Goal: Book appointment/travel/reservation

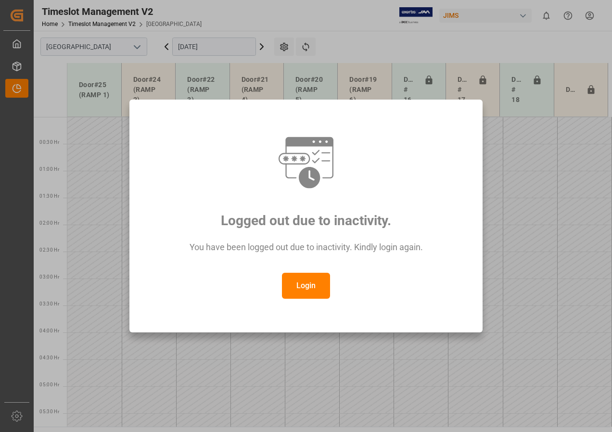
scroll to position [283, 0]
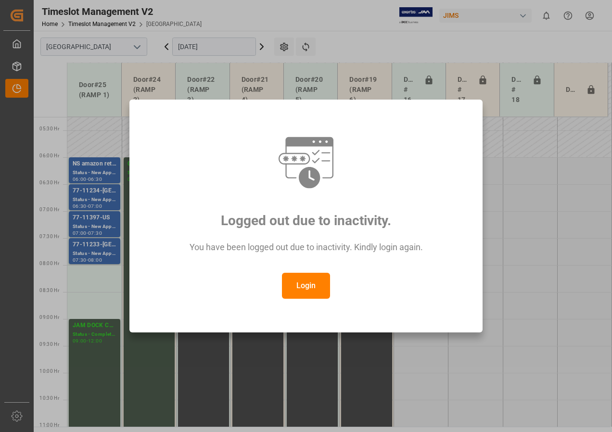
click at [301, 286] on button "Login" at bounding box center [306, 286] width 48 height 26
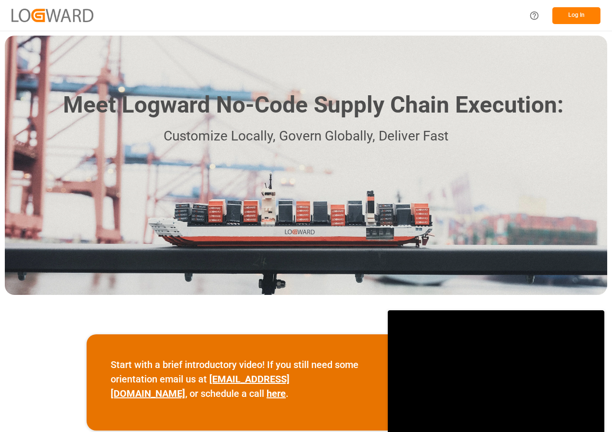
click at [556, 9] on button "Log In" at bounding box center [576, 15] width 48 height 17
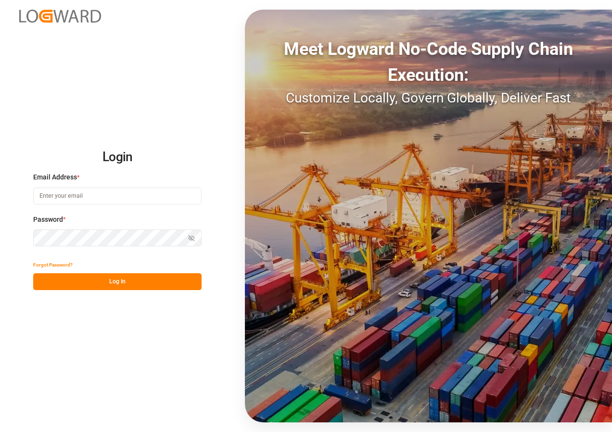
type input "[EMAIL_ADDRESS][DOMAIN_NAME]"
click at [103, 284] on button "Log In" at bounding box center [117, 281] width 168 height 17
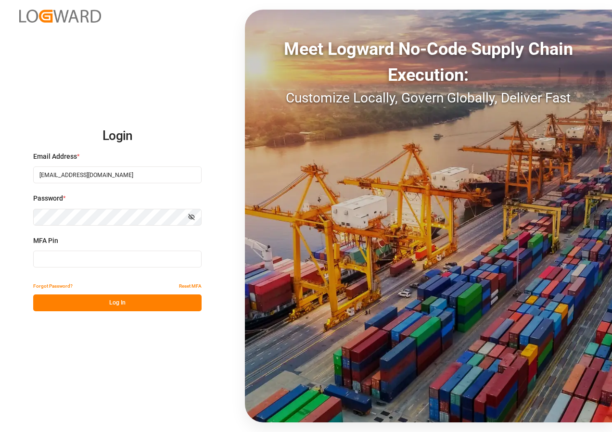
click at [68, 262] on input at bounding box center [117, 259] width 168 height 17
click at [101, 303] on button "Log In" at bounding box center [117, 302] width 168 height 17
click at [112, 303] on button "Log In" at bounding box center [117, 302] width 168 height 17
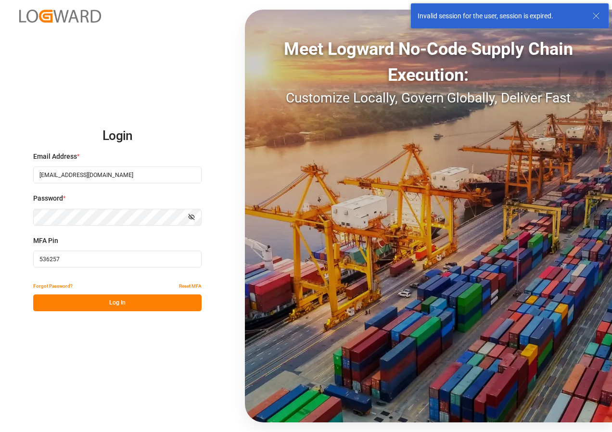
click at [86, 258] on input "536257" at bounding box center [117, 259] width 168 height 17
type input "5"
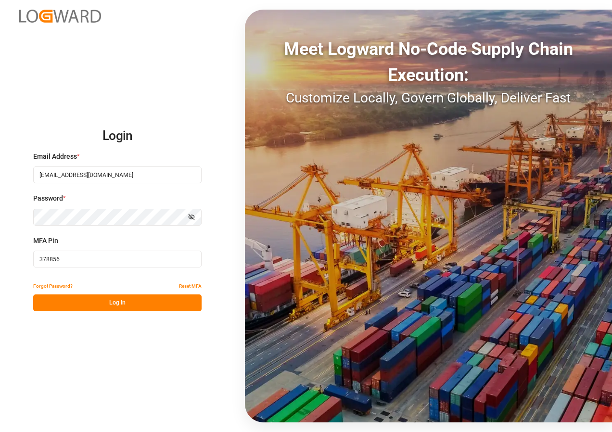
type input "378856"
click at [97, 301] on button "Log In" at bounding box center [117, 302] width 168 height 17
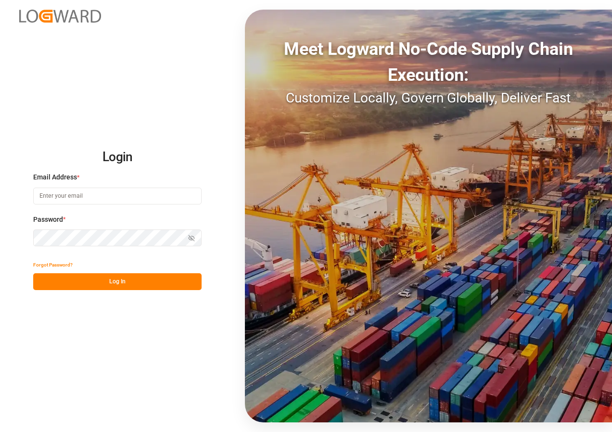
type input "[EMAIL_ADDRESS][DOMAIN_NAME]"
click at [101, 283] on button "Log In" at bounding box center [117, 281] width 168 height 17
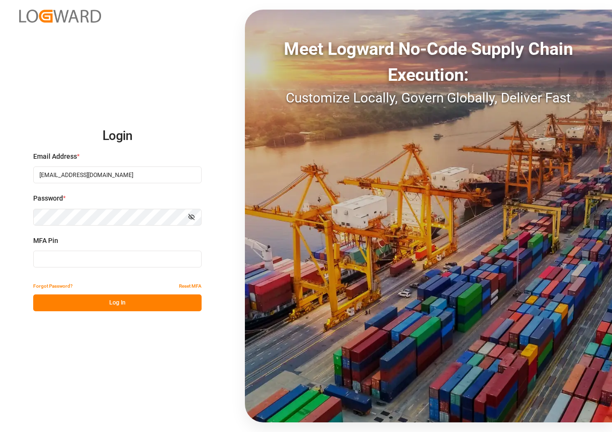
click at [68, 261] on input at bounding box center [117, 259] width 168 height 17
type input "378856"
click at [119, 305] on button "Log In" at bounding box center [117, 302] width 168 height 17
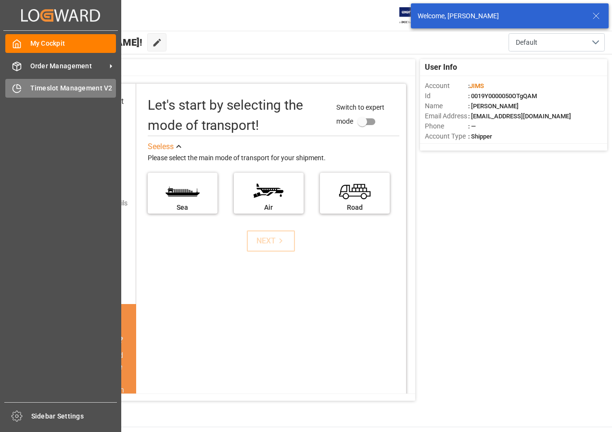
click at [40, 88] on span "Timeslot Management V2" at bounding box center [73, 88] width 86 height 10
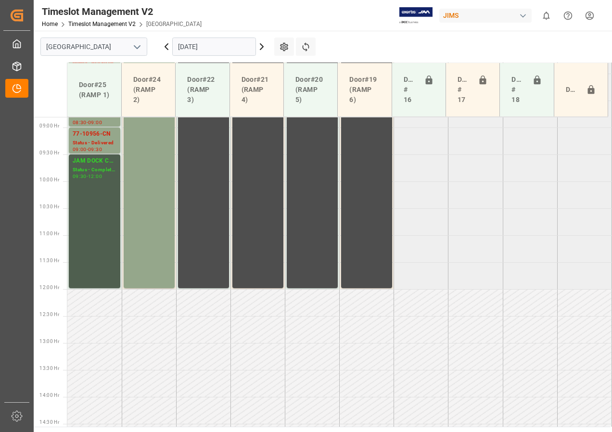
scroll to position [378, 0]
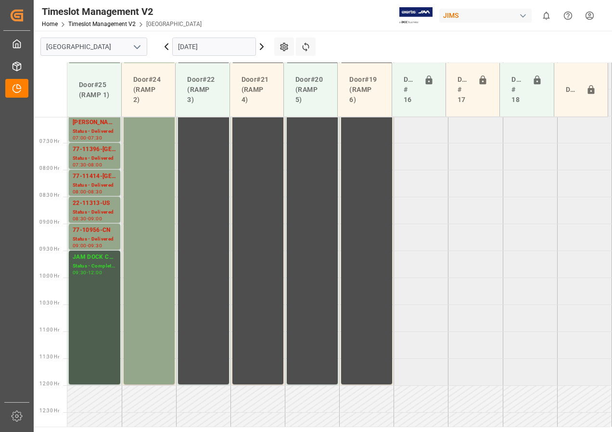
click at [201, 45] on input "15-10-2025" at bounding box center [214, 47] width 84 height 18
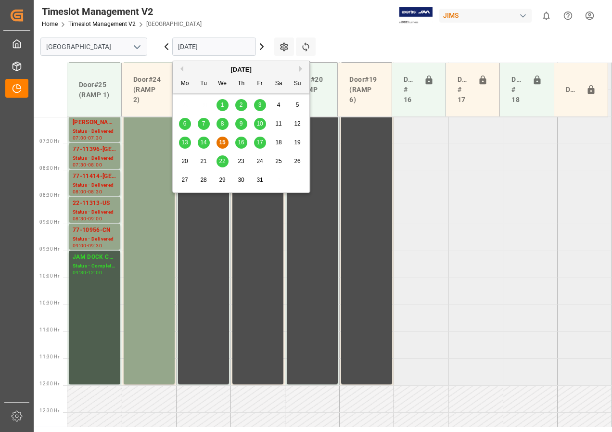
click at [260, 143] on span "17" at bounding box center [259, 142] width 6 height 7
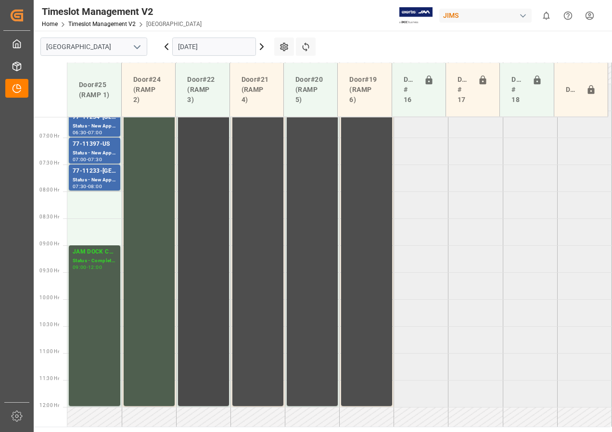
scroll to position [347, 0]
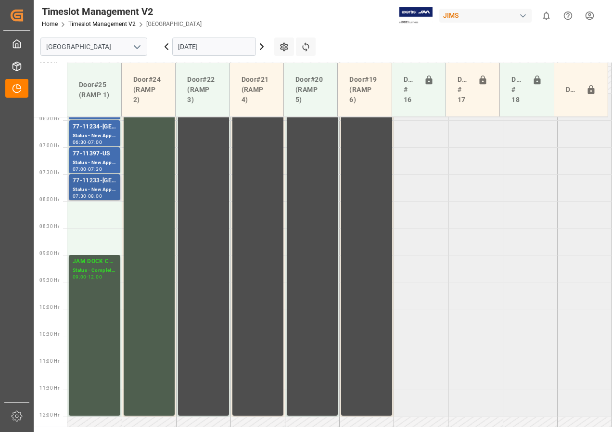
click at [104, 192] on div "Status - New Appointment" at bounding box center [95, 190] width 44 height 8
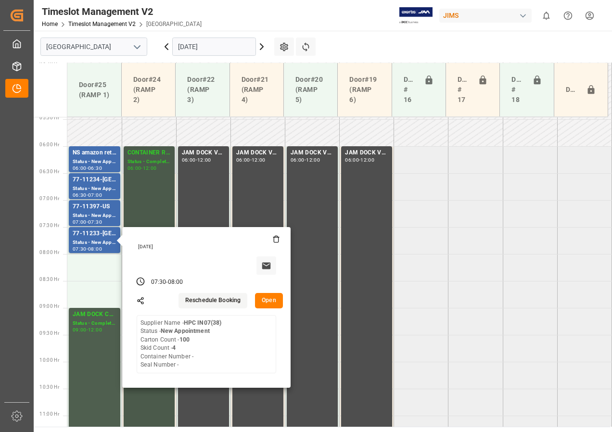
scroll to position [251, 0]
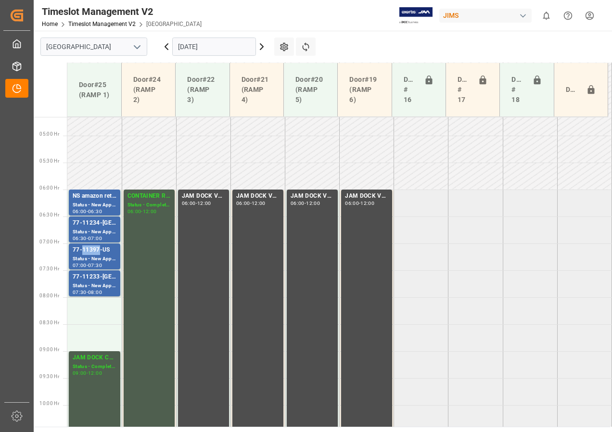
click at [96, 252] on div "77-11397-US" at bounding box center [95, 250] width 44 height 10
click at [101, 231] on div "Status - New Appointment" at bounding box center [95, 232] width 44 height 8
click at [92, 284] on div "Status - New Appointment" at bounding box center [95, 286] width 44 height 8
click at [96, 263] on div "07:30" at bounding box center [95, 265] width 14 height 4
click at [96, 231] on div "Status - New Appointment" at bounding box center [95, 232] width 44 height 8
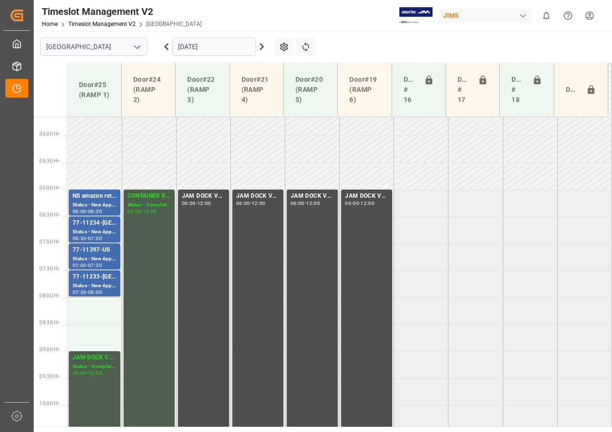
click at [213, 49] on input "[DATE]" at bounding box center [214, 47] width 84 height 18
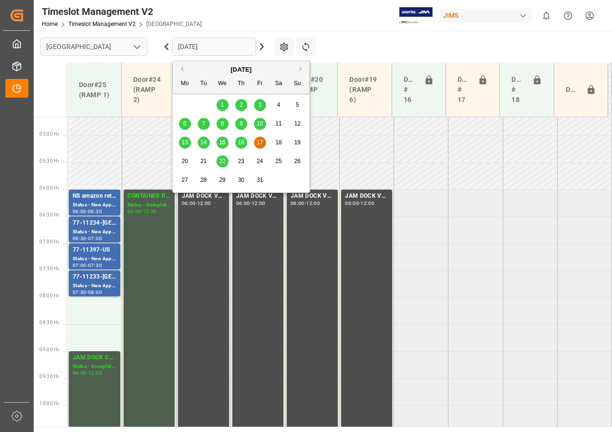
click at [182, 162] on span "20" at bounding box center [184, 161] width 6 height 7
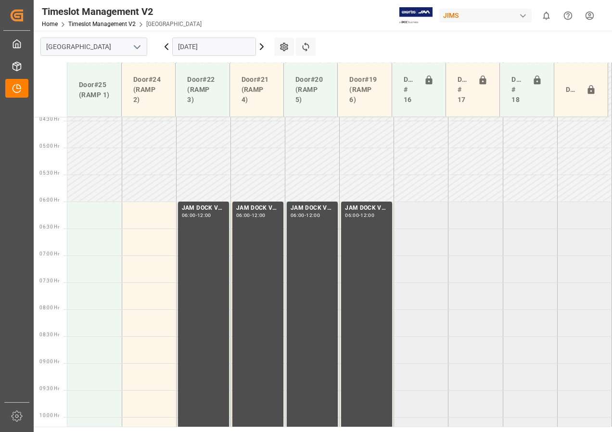
scroll to position [203, 0]
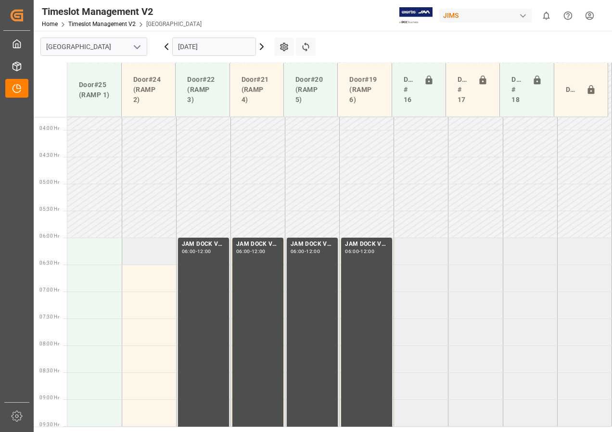
click at [154, 255] on td at bounding box center [149, 251] width 54 height 27
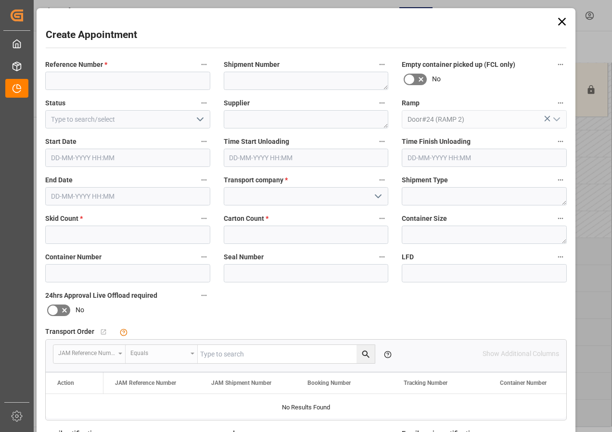
type input "20-10-2025 06:00"
type input "20-10-2025 06:30"
click at [68, 84] on input at bounding box center [127, 81] width 165 height 18
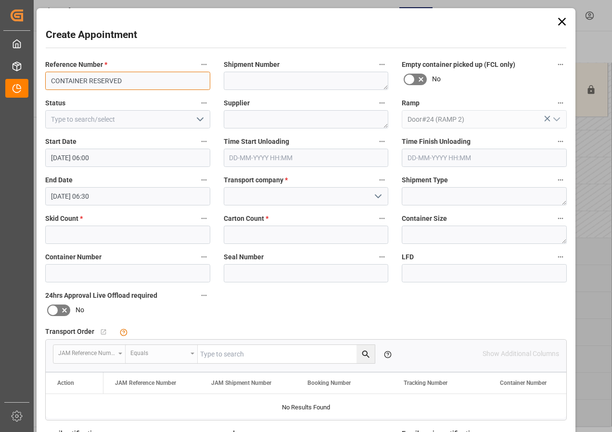
drag, startPoint x: 134, startPoint y: 83, endPoint x: 43, endPoint y: 80, distance: 91.0
click at [43, 80] on div "Reference Number * CONTAINER RESERVED" at bounding box center [127, 74] width 179 height 38
type input "CONTAINER RESERVED"
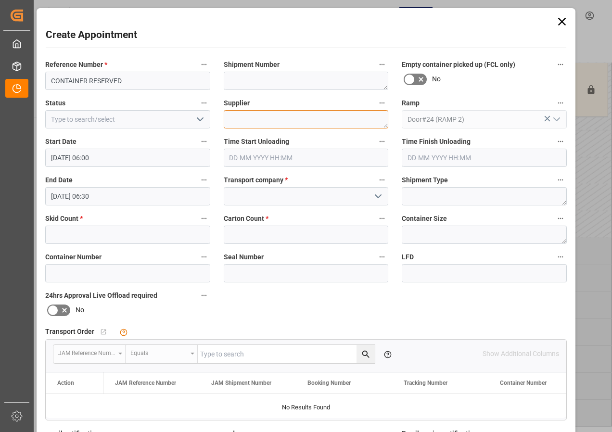
click at [241, 116] on textarea at bounding box center [306, 119] width 165 height 18
click at [237, 118] on textarea at bounding box center [306, 119] width 165 height 18
paste textarea "CONTAINER RESERVED"
type textarea "CONTAINER RESERVED"
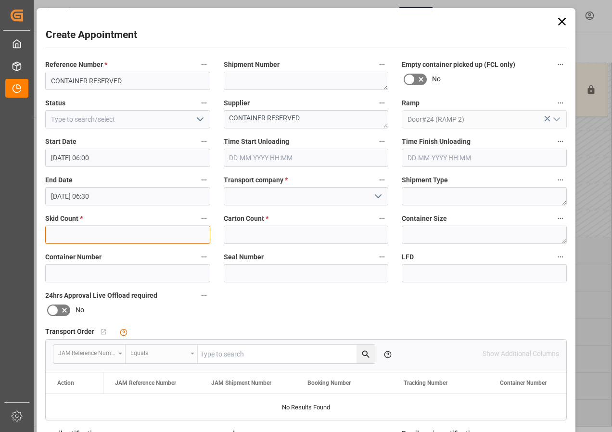
click at [155, 235] on input "text" at bounding box center [127, 235] width 165 height 18
type input "0"
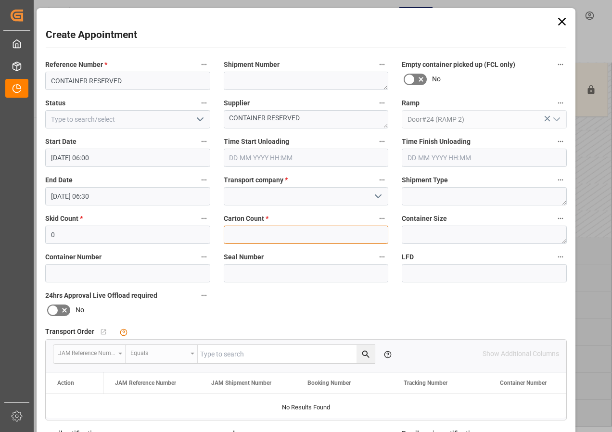
click at [248, 235] on input "text" at bounding box center [306, 235] width 165 height 18
type input "0"
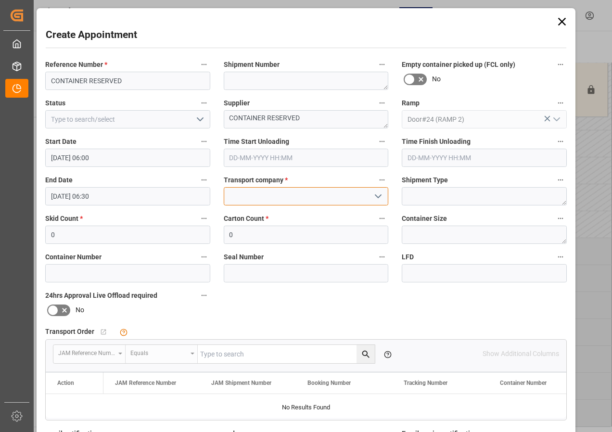
click at [268, 194] on input at bounding box center [306, 196] width 165 height 18
click at [273, 194] on input at bounding box center [306, 196] width 165 height 18
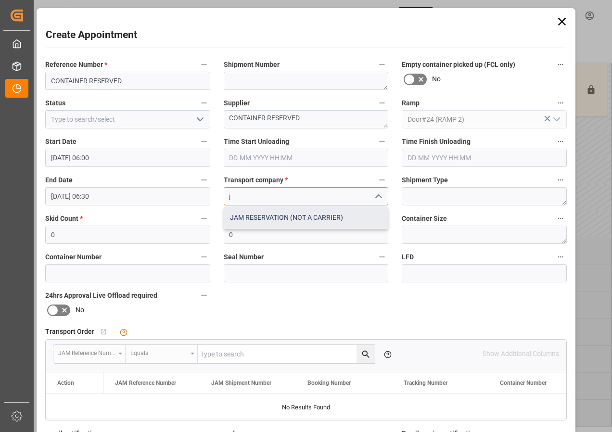
click at [281, 217] on div "JAM RESERVATION (NOT A CARRIER)" at bounding box center [306, 218] width 164 height 22
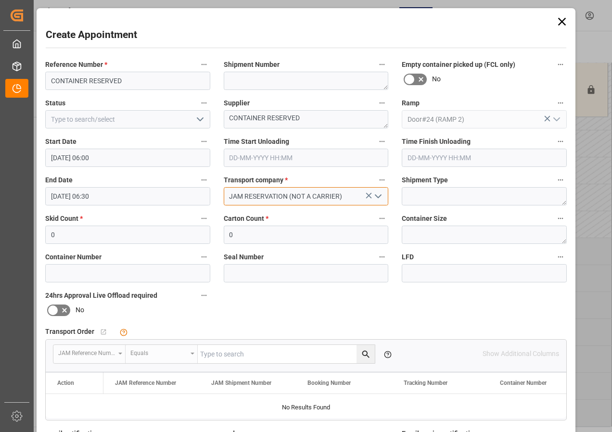
type input "JAM RESERVATION (NOT A CARRIER)"
click at [202, 119] on icon "open menu" at bounding box center [200, 120] width 12 height 12
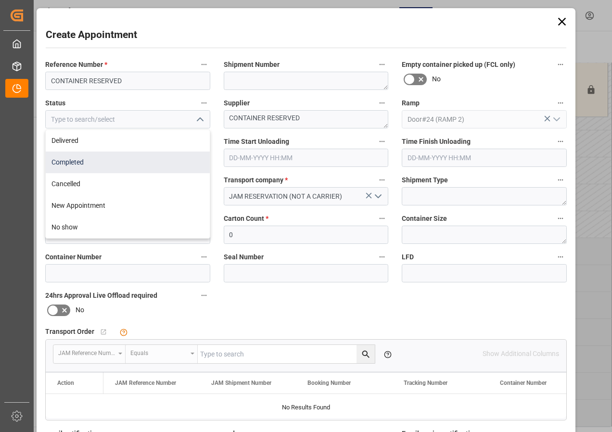
click at [77, 162] on div "Completed" at bounding box center [128, 163] width 164 height 22
type input "Completed"
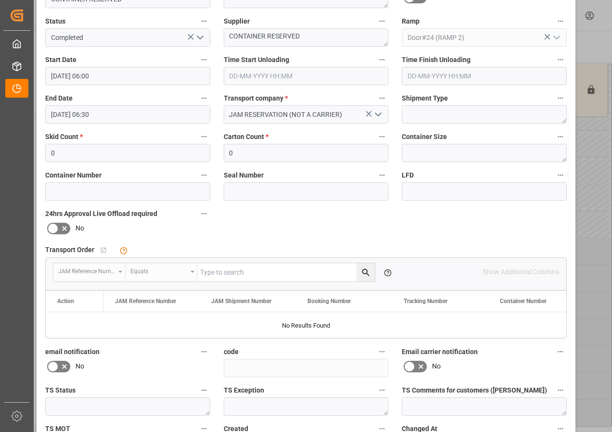
scroll to position [144, 0]
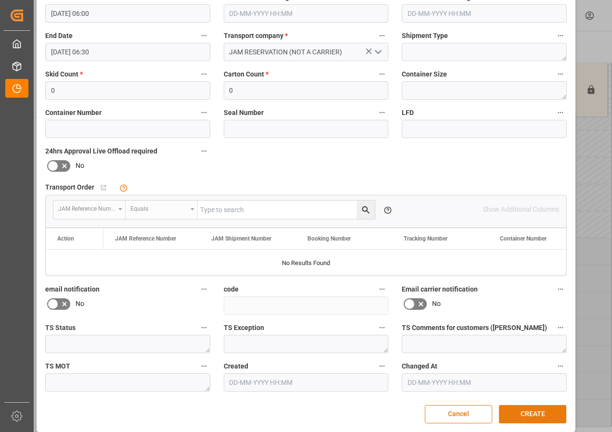
click at [518, 412] on button "CREATE" at bounding box center [532, 414] width 67 height 18
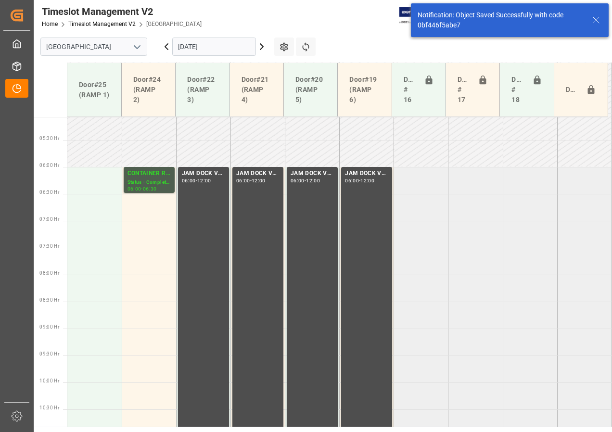
scroll to position [283, 0]
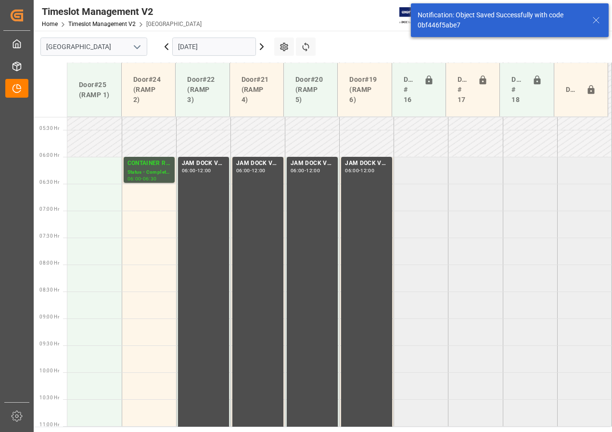
click at [223, 49] on input "20-10-2025" at bounding box center [214, 47] width 84 height 18
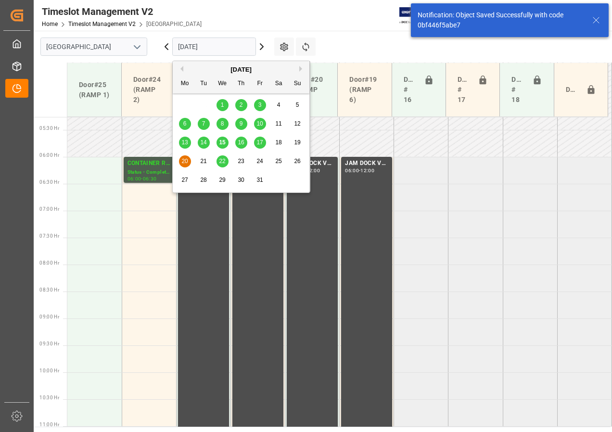
click at [201, 162] on span "21" at bounding box center [203, 161] width 6 height 7
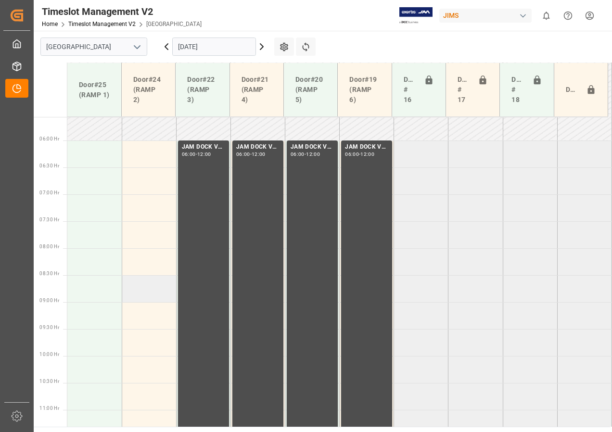
scroll to position [203, 0]
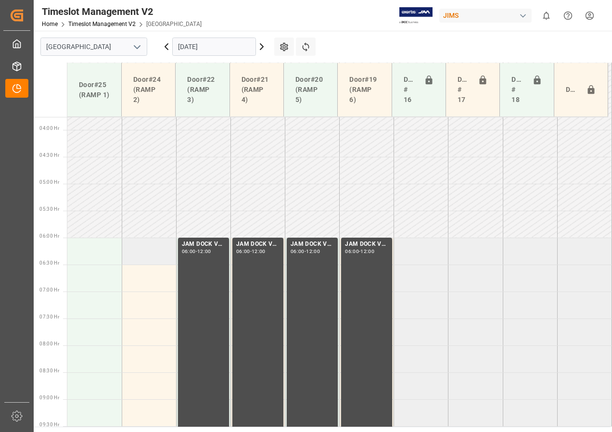
click at [156, 256] on td at bounding box center [149, 251] width 54 height 27
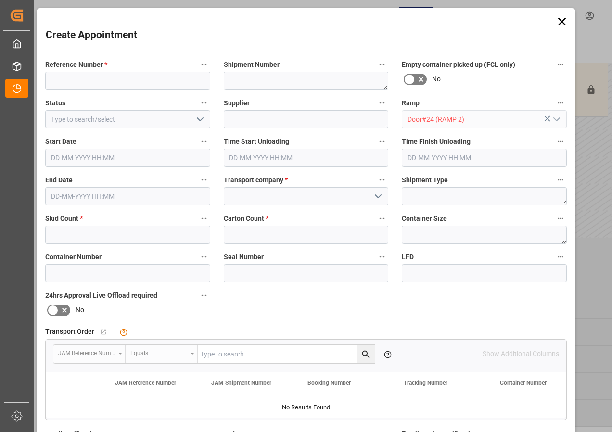
type input "21-10-2025 06:00"
type input "21-10-2025 06:30"
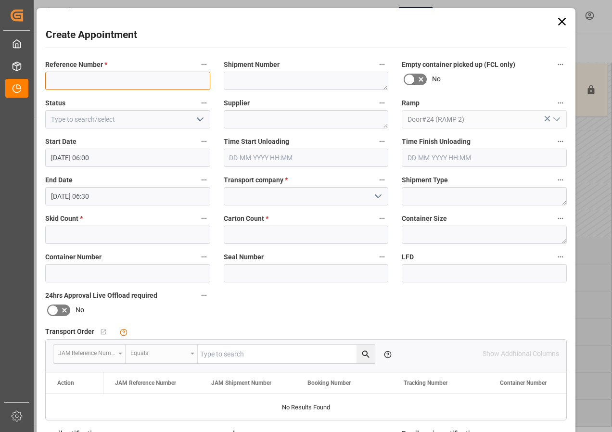
click at [98, 80] on input at bounding box center [127, 81] width 165 height 18
paste input "CONTAINER RESERVED"
type input "CONTAINER RESERVED"
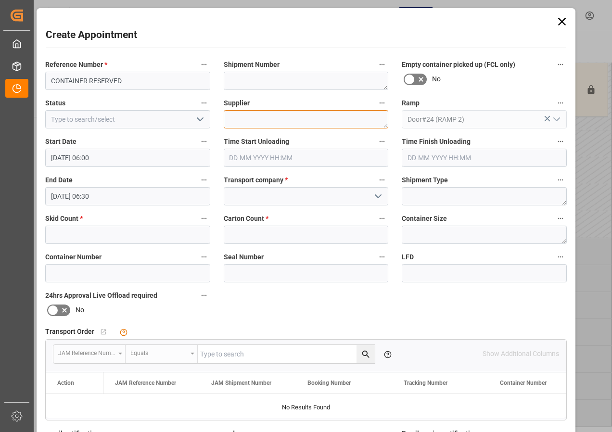
click at [240, 117] on textarea at bounding box center [306, 119] width 165 height 18
paste textarea "CONTAINER RESERVED"
type textarea "CONTAINER RESERVED"
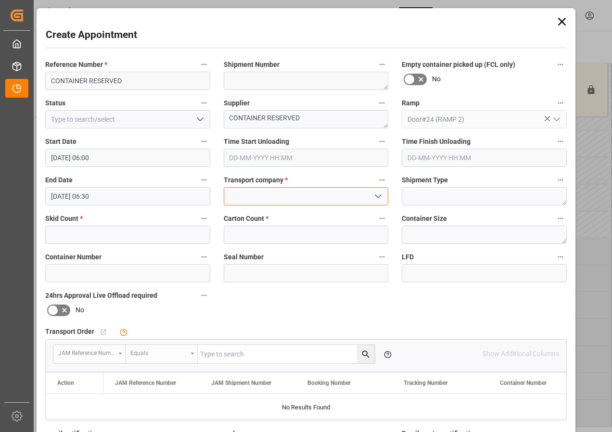
click at [249, 199] on input at bounding box center [306, 196] width 165 height 18
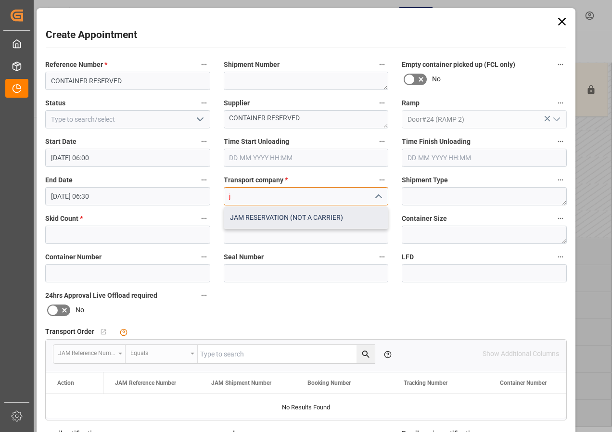
click at [257, 217] on div "JAM RESERVATION (NOT A CARRIER)" at bounding box center [306, 218] width 164 height 22
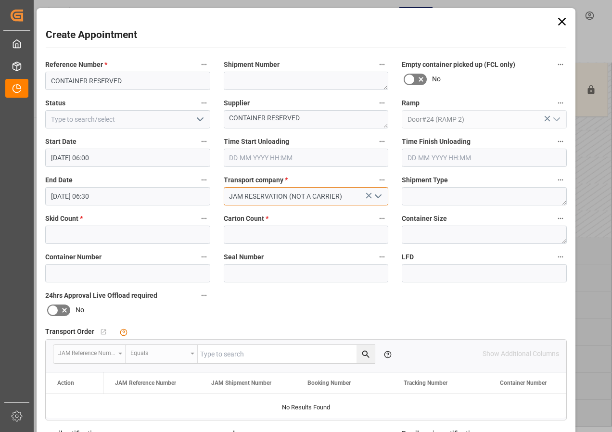
type input "JAM RESERVATION (NOT A CARRIER)"
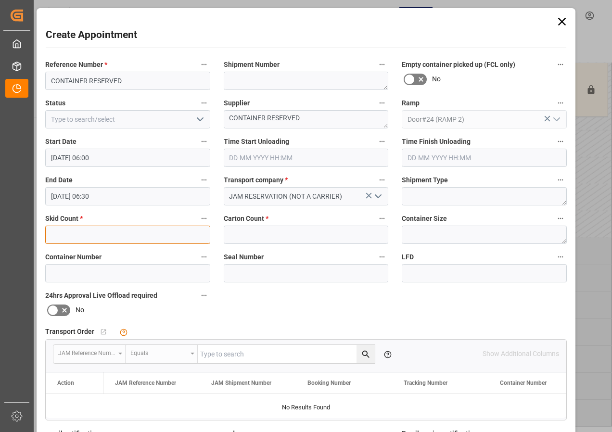
click at [162, 238] on input "text" at bounding box center [127, 235] width 165 height 18
type input "0"
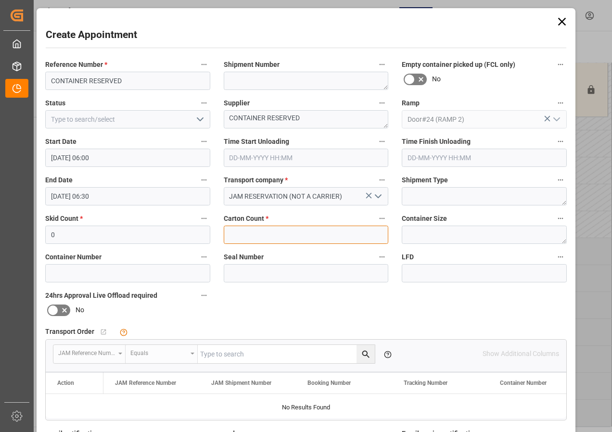
click at [233, 234] on input "text" at bounding box center [306, 235] width 165 height 18
type input "0"
click at [197, 119] on polyline "open menu" at bounding box center [200, 119] width 6 height 3
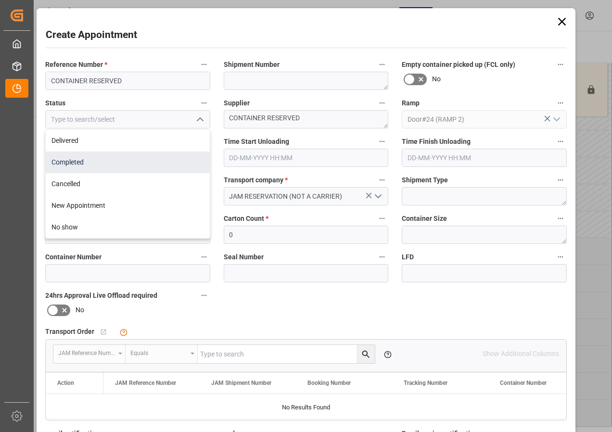
click at [81, 161] on div "Completed" at bounding box center [128, 163] width 164 height 22
type input "Completed"
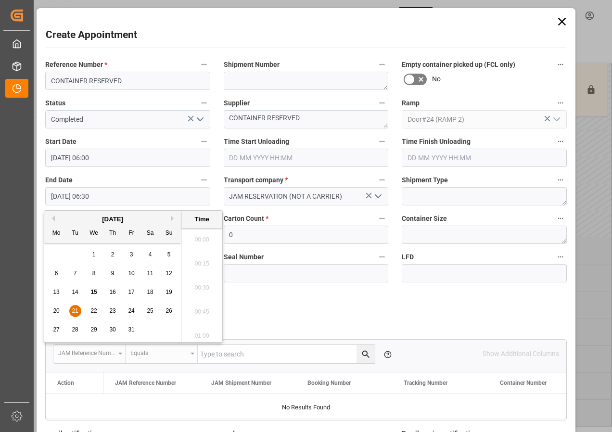
click at [81, 197] on input "21-10-2025 06:30" at bounding box center [127, 196] width 165 height 18
click at [76, 312] on span "21" at bounding box center [75, 310] width 6 height 7
click at [202, 329] on li "12:00" at bounding box center [201, 333] width 41 height 24
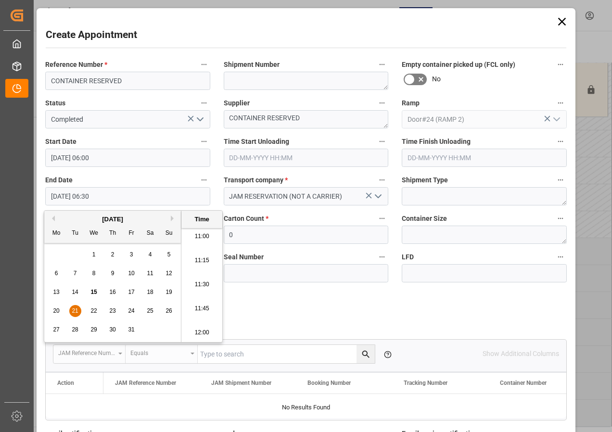
type input "21-10-2025 12:00"
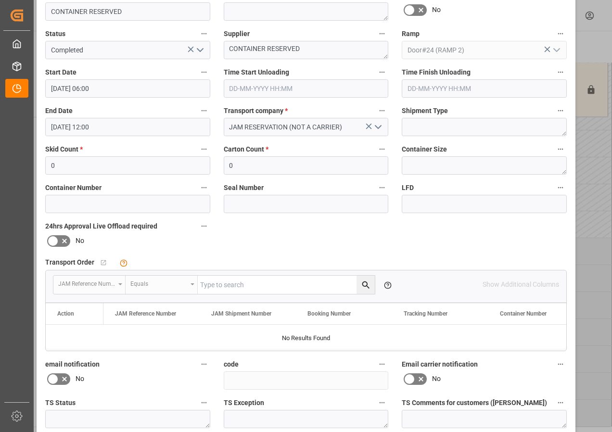
scroll to position [144, 0]
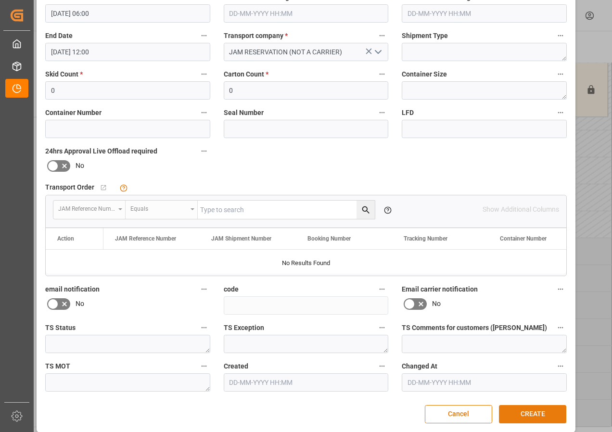
click at [517, 411] on button "CREATE" at bounding box center [532, 414] width 67 height 18
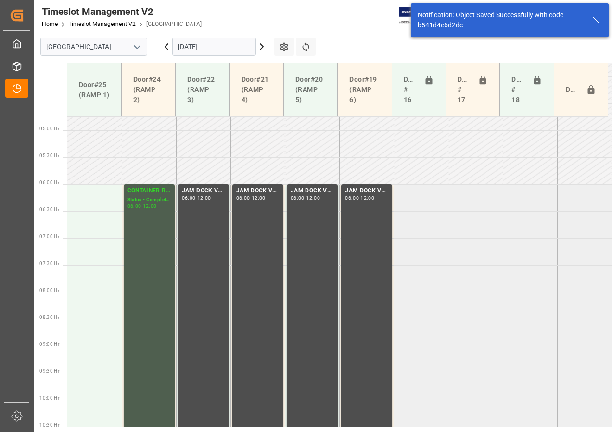
scroll to position [283, 0]
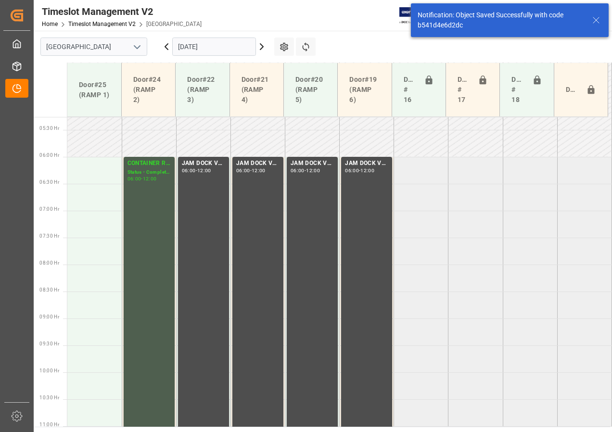
click at [178, 42] on input "21-10-2025" at bounding box center [214, 47] width 84 height 18
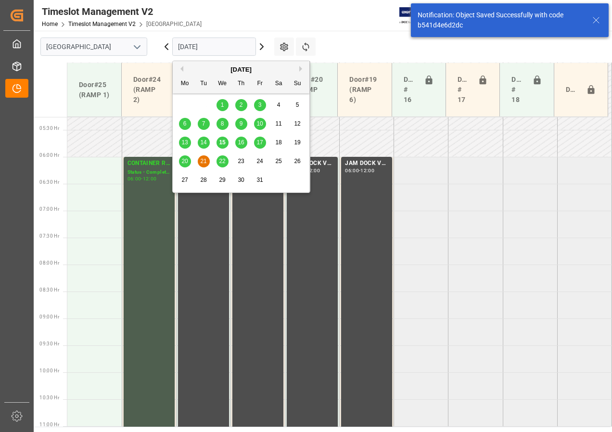
click at [185, 161] on span "20" at bounding box center [184, 161] width 6 height 7
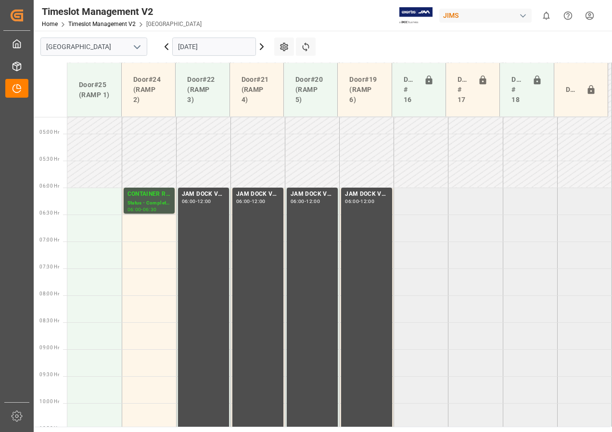
scroll to position [251, 0]
click at [159, 192] on div "CONTAINER RESERVED" at bounding box center [149, 197] width 43 height 10
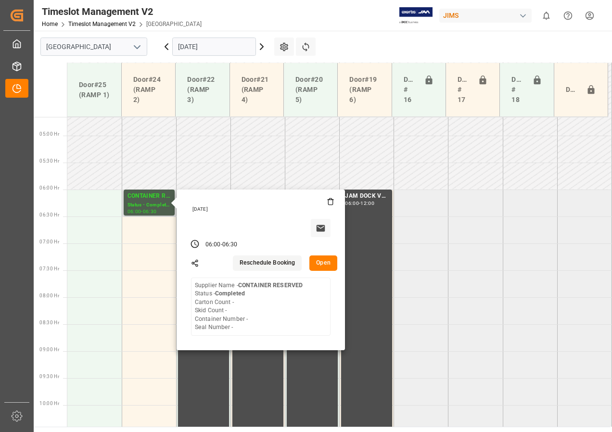
click at [320, 267] on button "Open" at bounding box center [323, 263] width 28 height 15
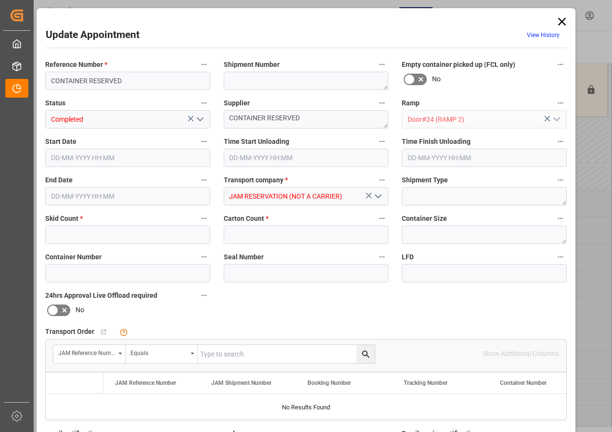
type input "0"
type input "20-10-2025 06:00"
type input "20-10-2025 06:30"
type input "15-10-2025 21:03"
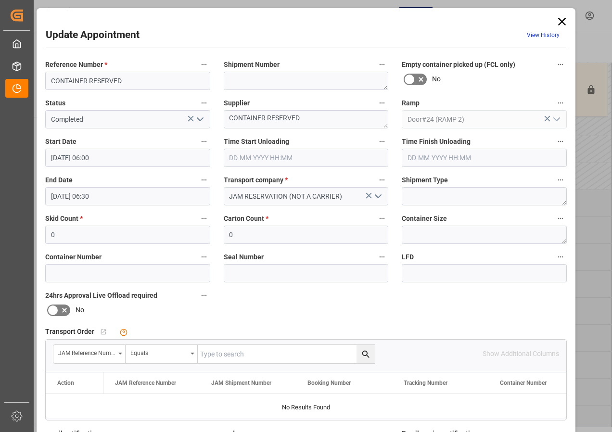
click at [81, 196] on input "20-10-2025 06:30" at bounding box center [127, 196] width 165 height 18
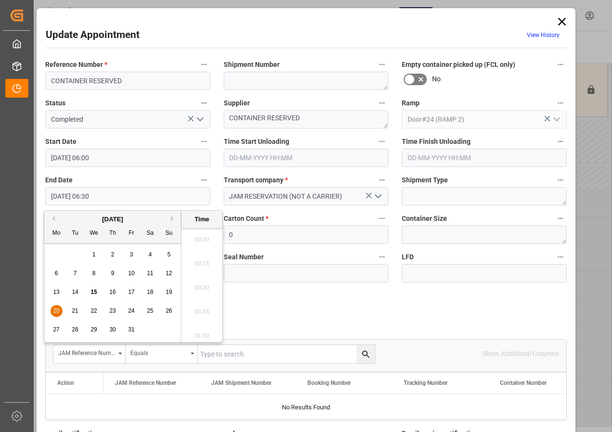
scroll to position [581, 0]
click at [53, 309] on span "20" at bounding box center [56, 310] width 6 height 7
click at [204, 331] on li "12:00" at bounding box center [201, 333] width 41 height 24
type input "20-10-2025 12:00"
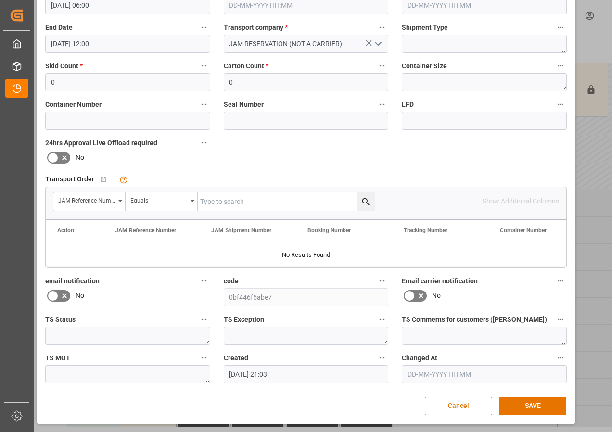
scroll to position [153, 0]
click at [531, 400] on button "SAVE" at bounding box center [532, 405] width 67 height 18
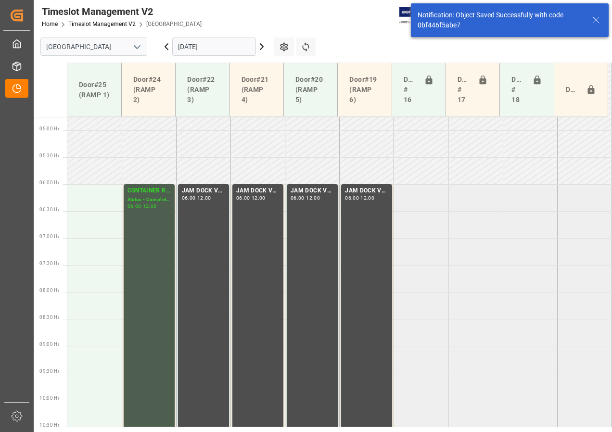
scroll to position [283, 0]
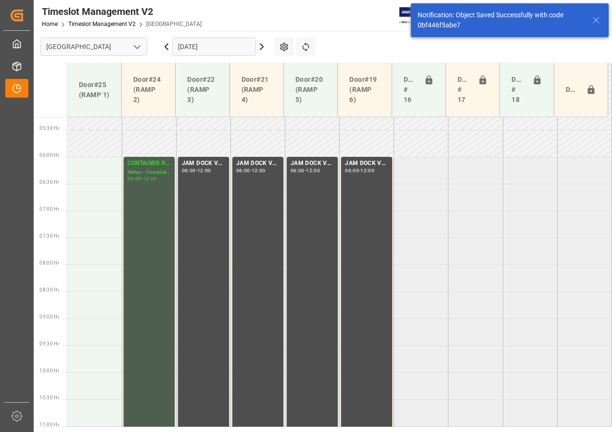
click at [192, 47] on input "20-10-2025" at bounding box center [214, 47] width 84 height 18
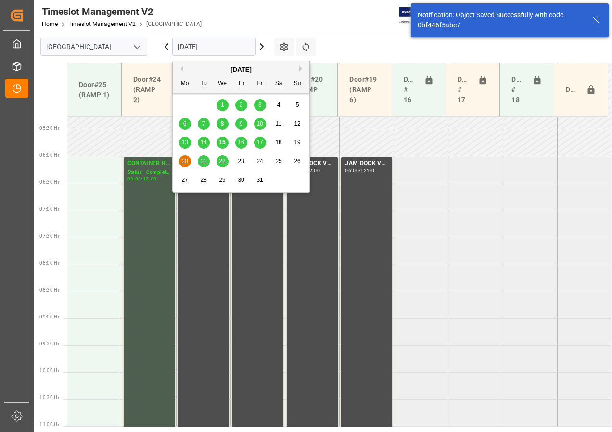
click at [217, 160] on div "22" at bounding box center [223, 162] width 12 height 12
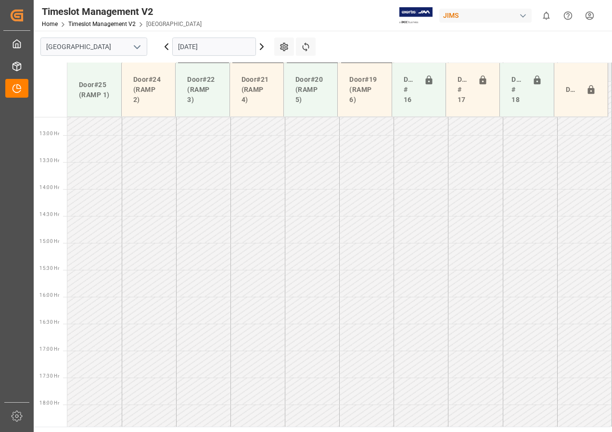
scroll to position [636, 0]
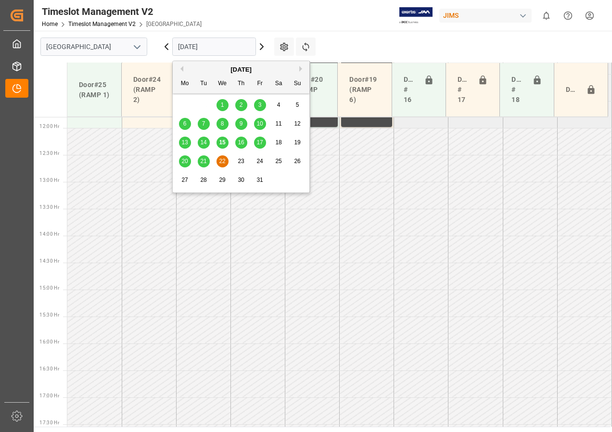
click at [202, 47] on input "22-10-2025" at bounding box center [214, 47] width 84 height 18
click at [240, 143] on span "16" at bounding box center [241, 142] width 6 height 7
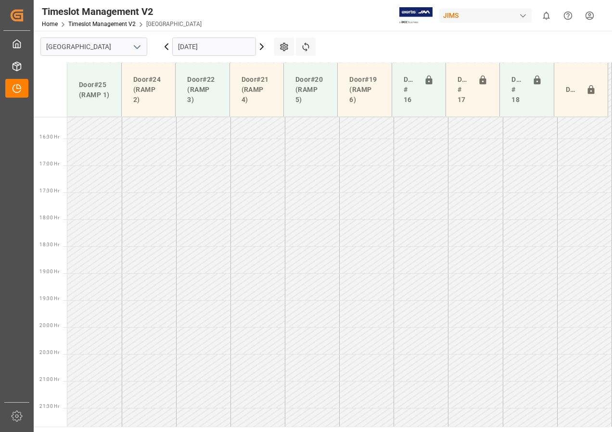
scroll to position [876, 0]
